Goal: Task Accomplishment & Management: Manage account settings

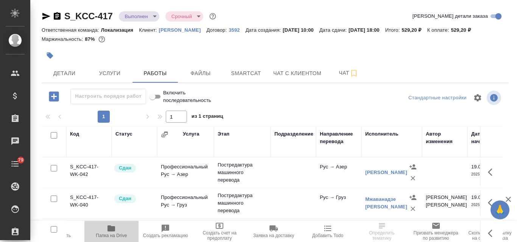
click at [109, 233] on icon "button" at bounding box center [111, 228] width 9 height 9
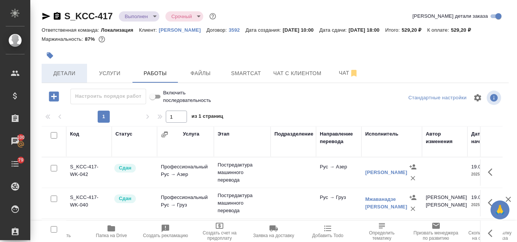
click at [68, 70] on span "Детали" at bounding box center [64, 73] width 36 height 9
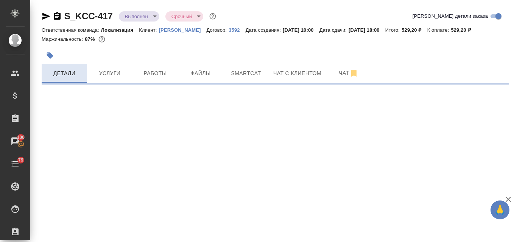
select select "RU"
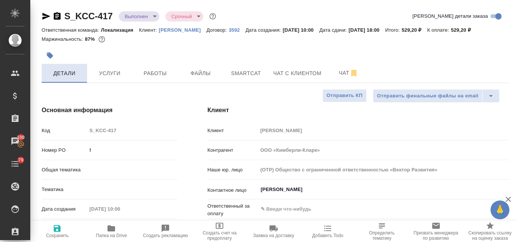
type textarea "x"
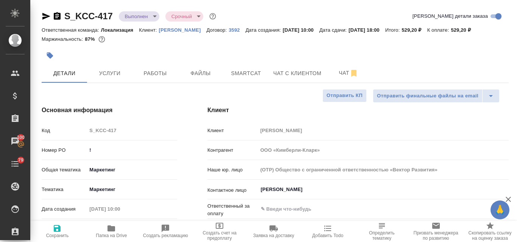
type textarea "x"
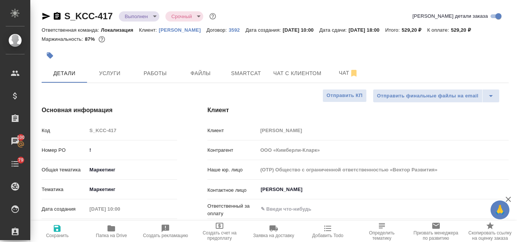
type textarea "x"
